Goal: Information Seeking & Learning: Find specific fact

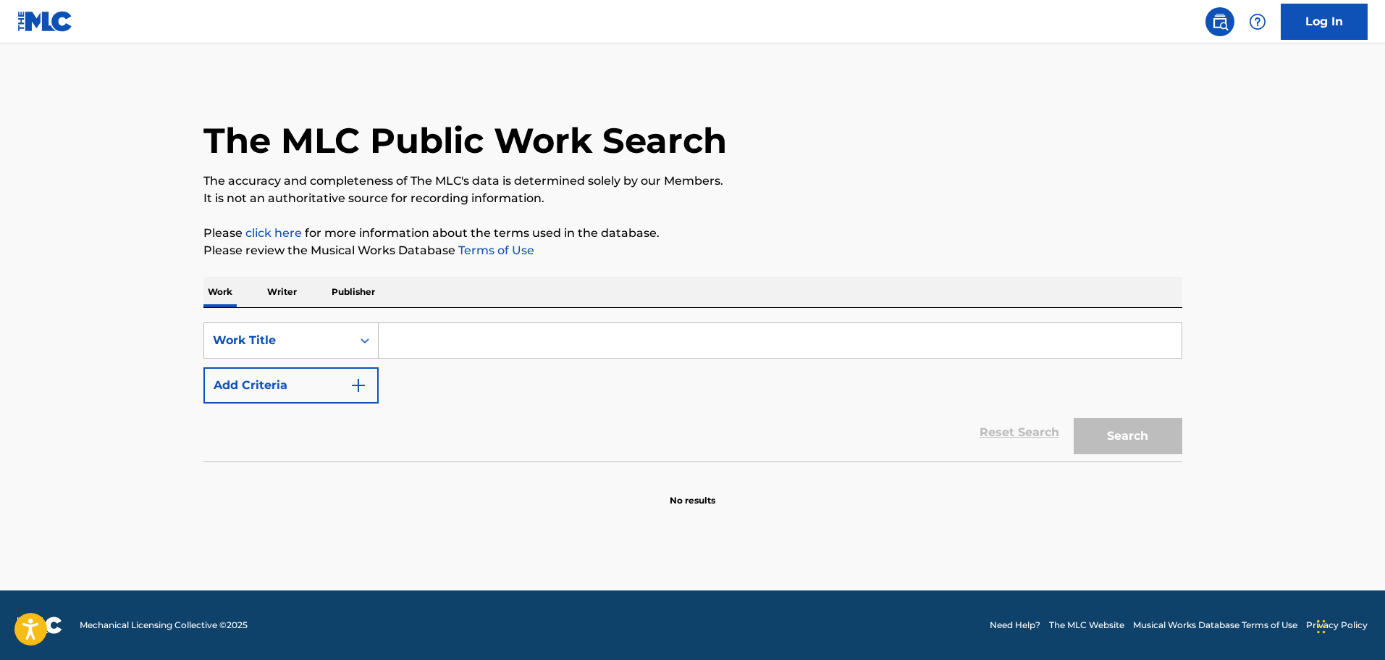
click at [487, 334] on input "Search Form" at bounding box center [780, 340] width 803 height 35
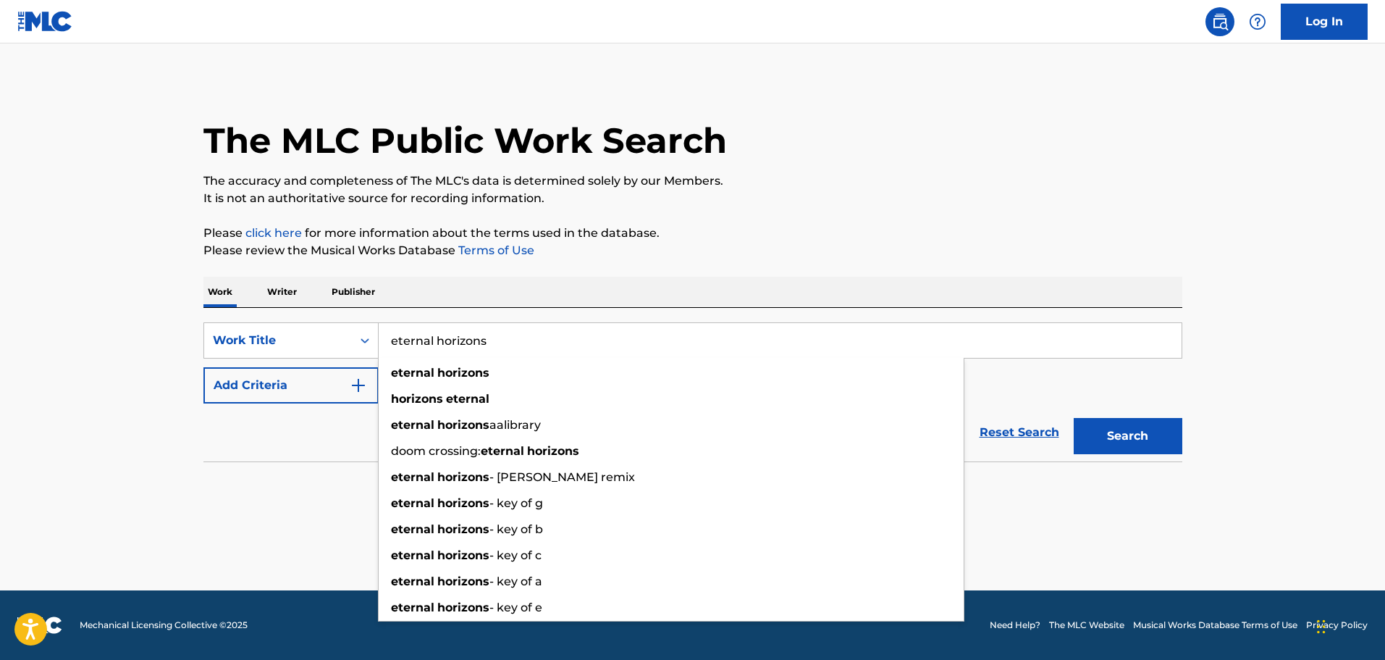
type input "eternal horizons"
click at [468, 372] on strong "horizons" at bounding box center [463, 373] width 52 height 14
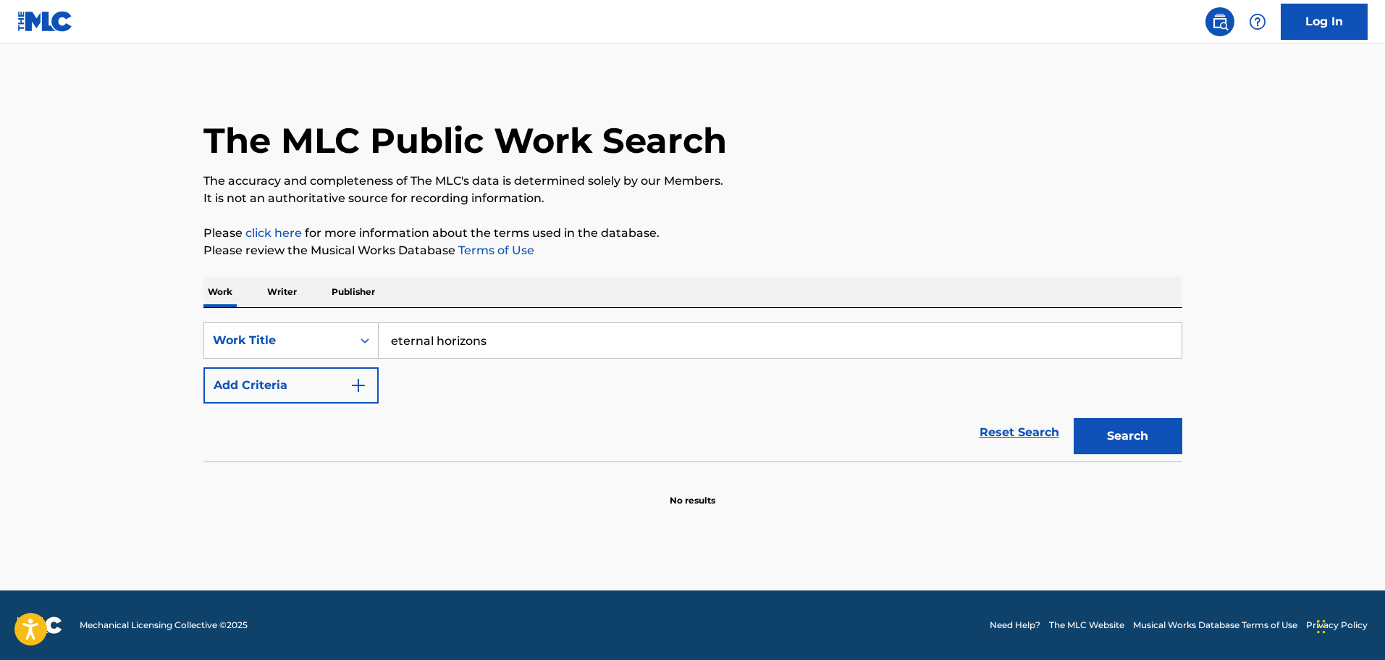
click at [302, 375] on button "Add Criteria" at bounding box center [290, 385] width 175 height 36
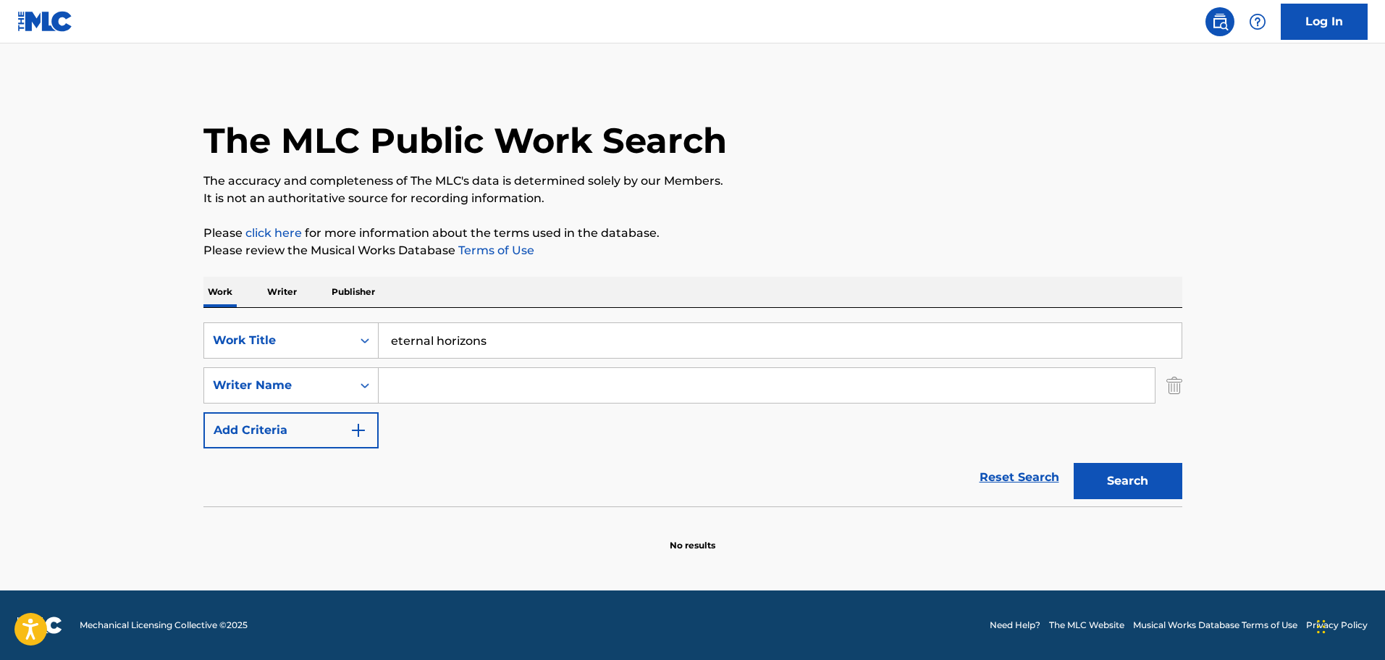
click at [451, 381] on input "Search Form" at bounding box center [767, 385] width 776 height 35
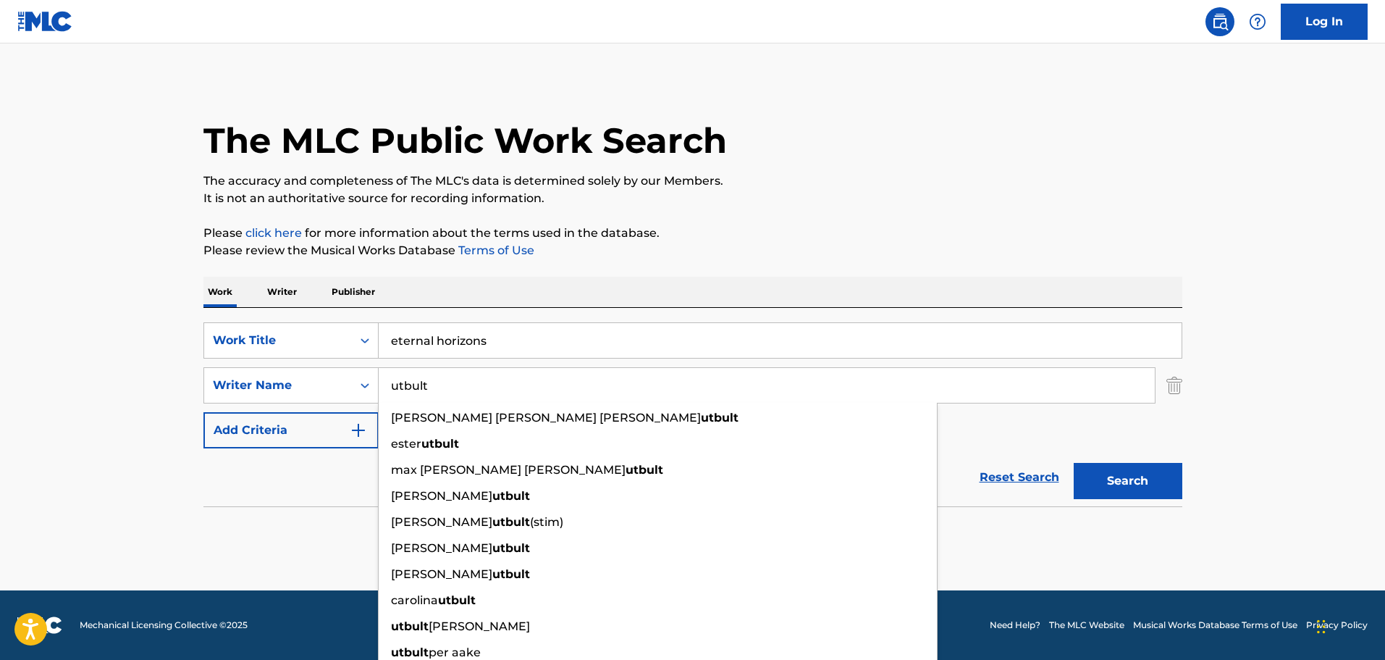
type input "utbult"
click at [1074, 463] on button "Search" at bounding box center [1128, 481] width 109 height 36
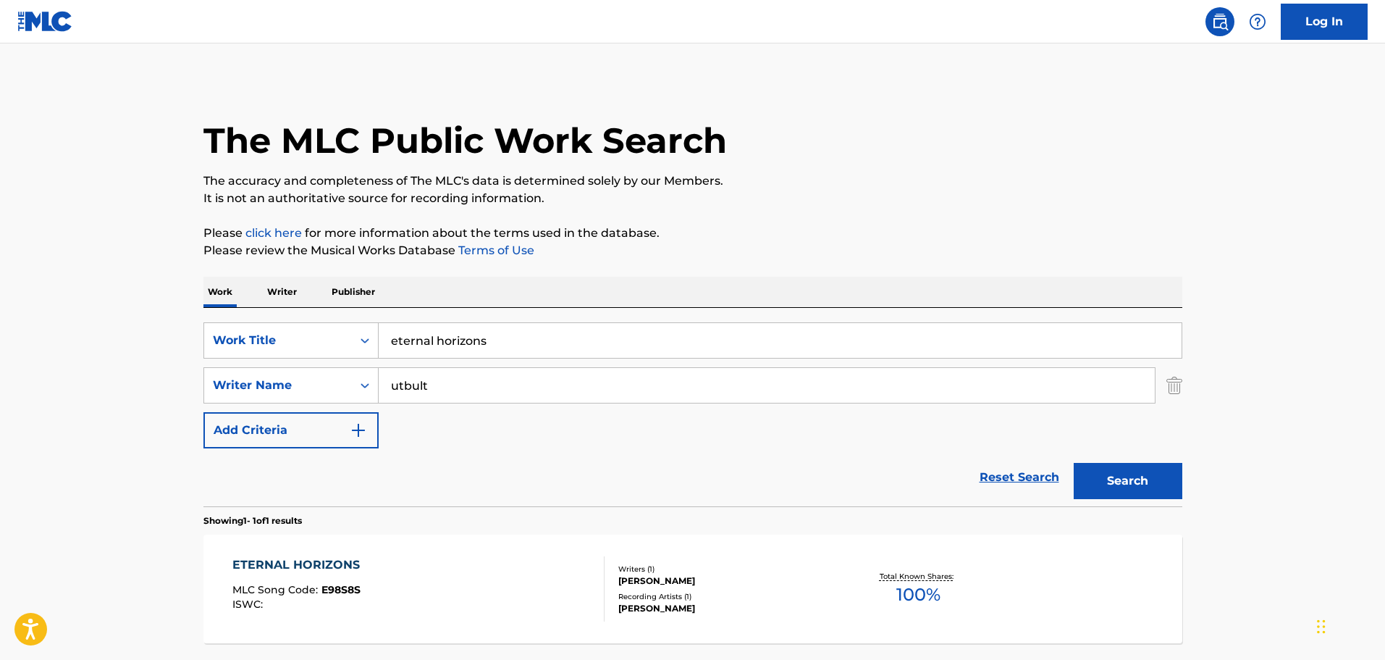
click at [346, 560] on div "ETERNAL HORIZONS" at bounding box center [299, 564] width 135 height 17
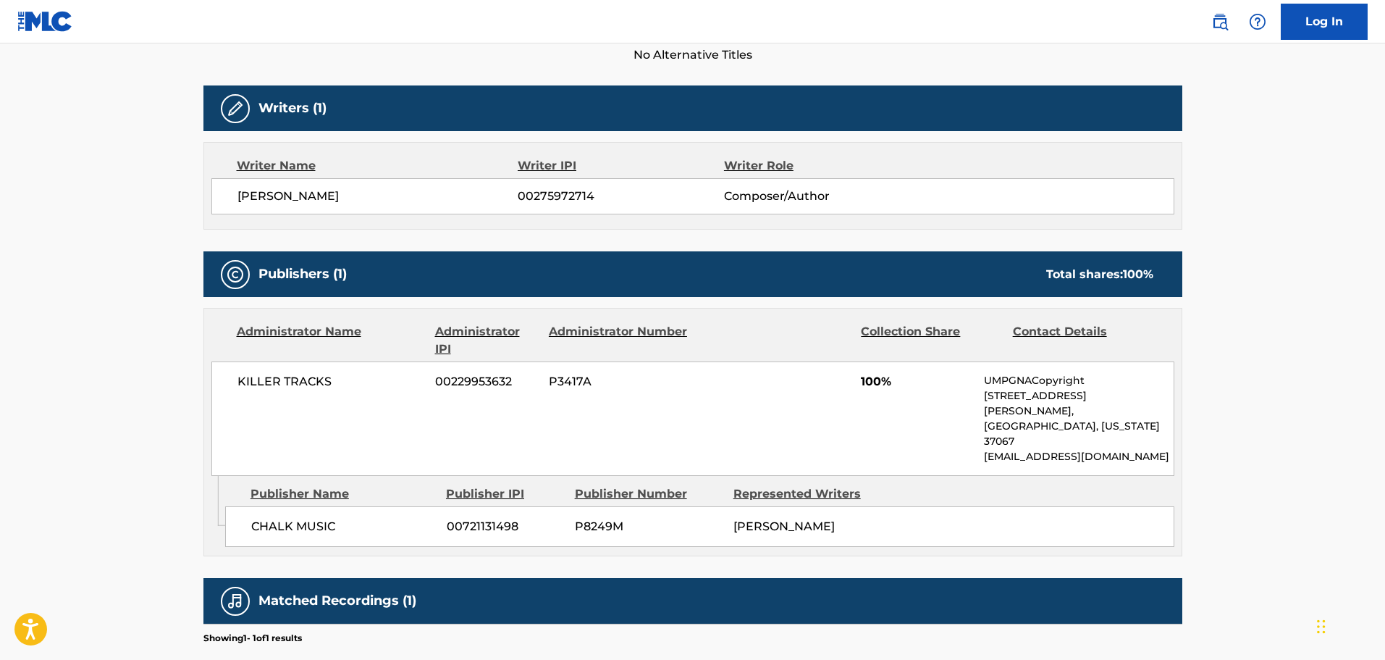
scroll to position [434, 0]
